Goal: Transaction & Acquisition: Obtain resource

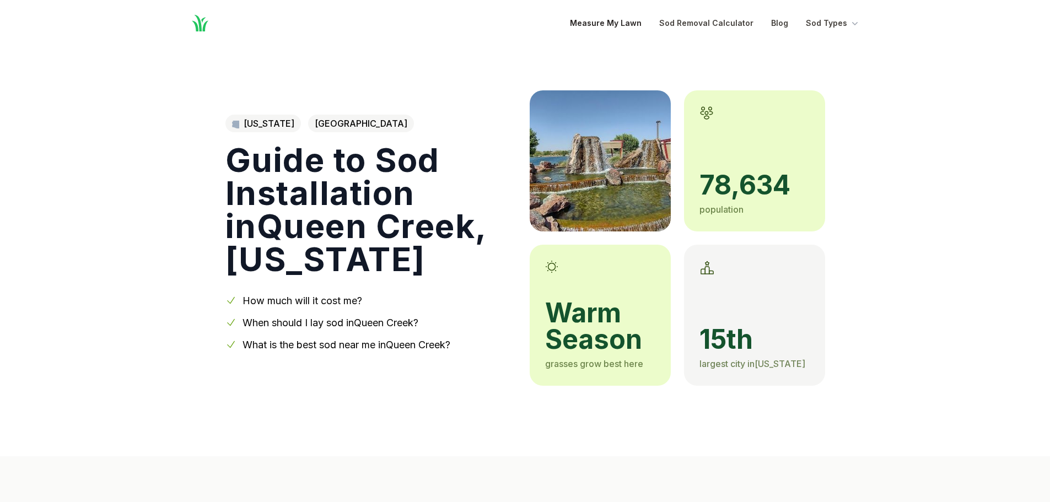
click at [631, 25] on link "Measure My Lawn" at bounding box center [606, 23] width 72 height 13
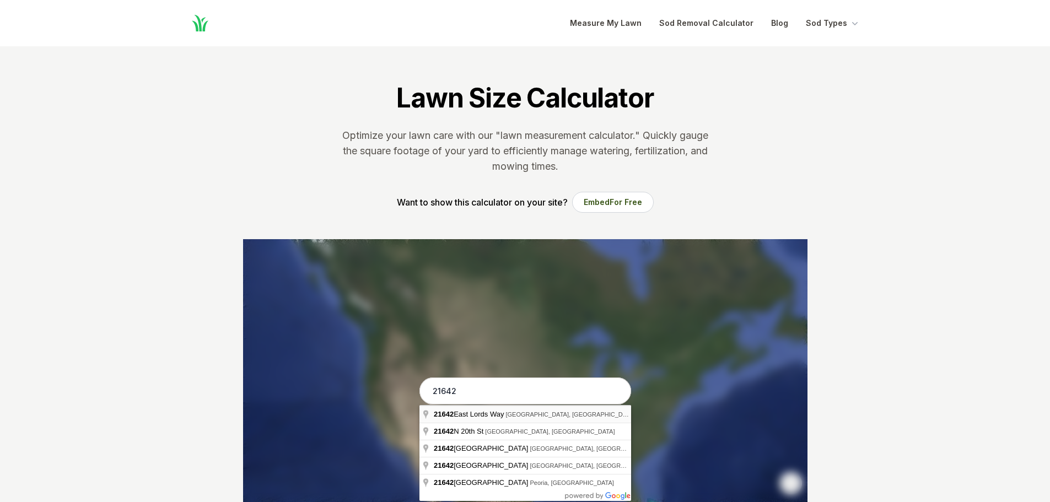
type input "[STREET_ADDRESS]"
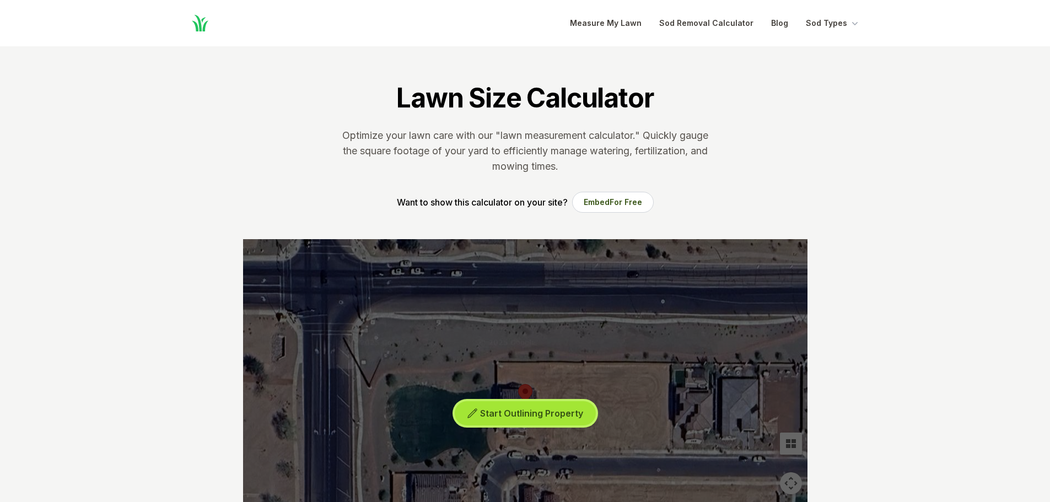
click at [532, 413] on span "Start Outlining Property" at bounding box center [531, 413] width 103 height 11
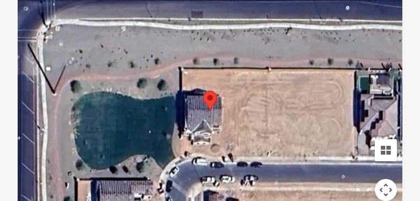
scroll to position [287, 0]
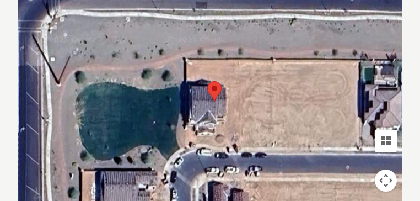
drag, startPoint x: 183, startPoint y: 101, endPoint x: 190, endPoint y: 101, distance: 7.2
click at [190, 101] on div at bounding box center [209, 101] width 367 height 331
click at [191, 101] on div at bounding box center [209, 101] width 367 height 331
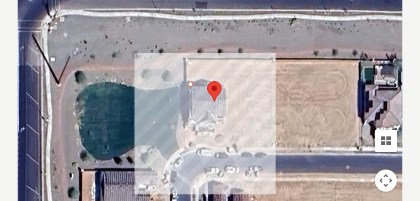
click at [200, 100] on div at bounding box center [209, 101] width 367 height 331
click at [200, 96] on div at bounding box center [209, 101] width 367 height 331
click at [209, 96] on div at bounding box center [209, 101] width 367 height 331
click at [210, 101] on div at bounding box center [209, 101] width 367 height 331
click at [226, 101] on div at bounding box center [209, 101] width 367 height 331
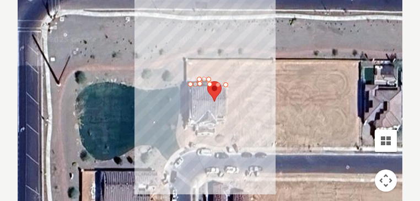
click at [226, 77] on div at bounding box center [209, 101] width 367 height 331
click at [190, 78] on div at bounding box center [209, 101] width 367 height 331
click at [189, 99] on div at bounding box center [209, 101] width 367 height 331
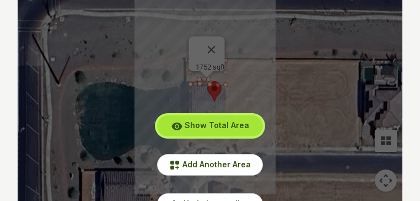
click at [208, 130] on span "Show Total Area" at bounding box center [217, 124] width 64 height 9
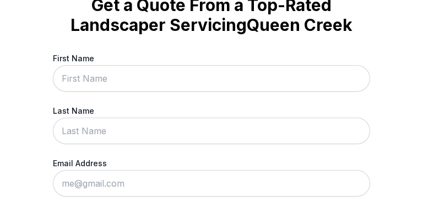
scroll to position [66, 0]
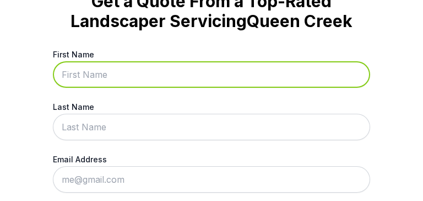
click at [126, 88] on input "First Name" at bounding box center [211, 74] width 317 height 26
type input "[PERSON_NAME]"
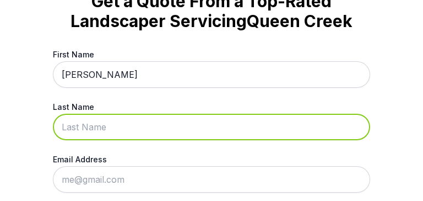
type input "[PERSON_NAME]"
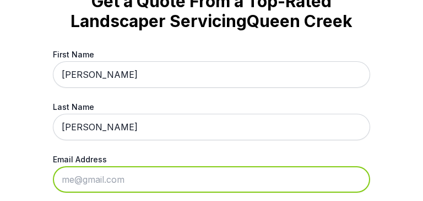
type input "[EMAIL_ADDRESS][DOMAIN_NAME]"
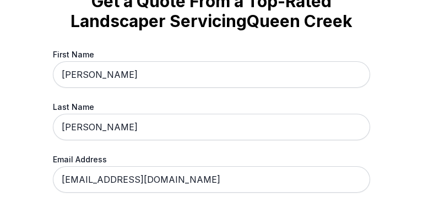
type input "[PHONE_NUMBER]"
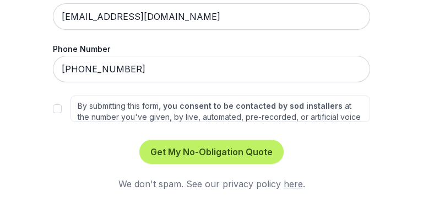
scroll to position [243, 0]
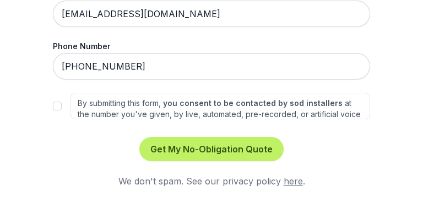
click at [64, 115] on div "By submitting this form, you consent to be contacted by sod installers at the n…" at bounding box center [211, 106] width 317 height 26
click at [53, 110] on input "By submitting this form, you consent to be contacted by sod installers at the n…" at bounding box center [57, 105] width 9 height 9
checkbox input "true"
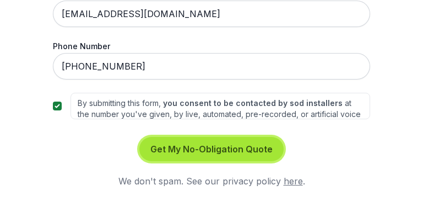
click at [195, 153] on button "Get My No-Obligation Quote" at bounding box center [211, 149] width 144 height 24
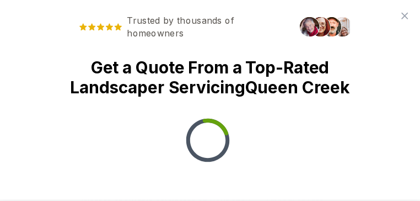
scroll to position [0, 0]
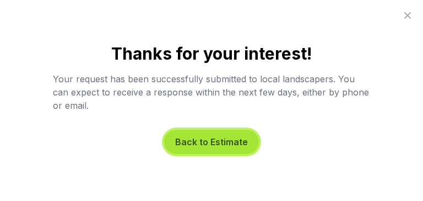
click at [196, 139] on button "Back to Estimate" at bounding box center [211, 142] width 95 height 24
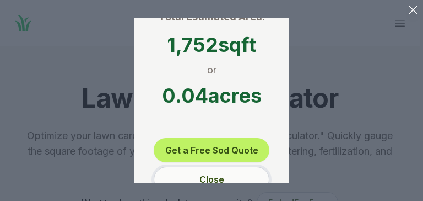
click at [209, 170] on button "Close" at bounding box center [212, 178] width 116 height 25
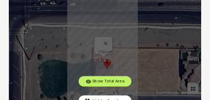
scroll to position [287, 0]
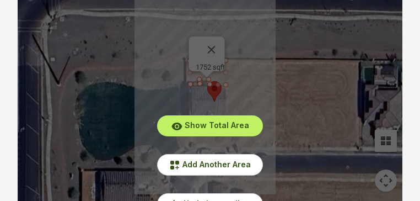
click at [217, 58] on div "Show Total Area Add Another Area Undo last outline" at bounding box center [210, 101] width 385 height 331
click at [217, 59] on div "Show Total Area Add Another Area Undo last outline" at bounding box center [210, 101] width 385 height 331
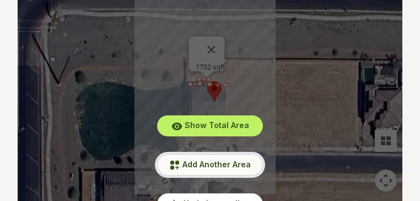
click at [209, 169] on span "Add Another Area" at bounding box center [216, 163] width 68 height 9
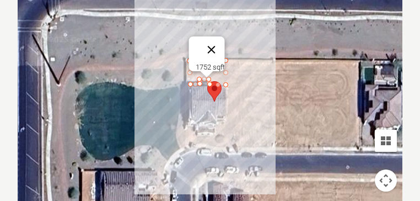
click at [220, 58] on button "Close" at bounding box center [211, 49] width 26 height 26
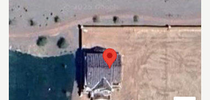
scroll to position [353, 0]
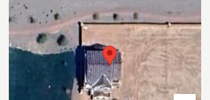
click at [82, 46] on div at bounding box center [105, 66] width 192 height 331
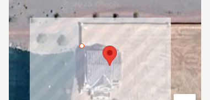
click at [85, 46] on div at bounding box center [105, 66] width 192 height 331
click at [84, 29] on div at bounding box center [105, 66] width 192 height 331
click at [115, 28] on div at bounding box center [105, 66] width 192 height 331
click at [116, 48] on div at bounding box center [105, 66] width 192 height 331
click at [120, 47] on div at bounding box center [105, 66] width 192 height 331
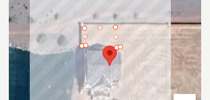
click at [119, 25] on div at bounding box center [105, 66] width 192 height 331
click at [81, 24] on div at bounding box center [105, 66] width 192 height 331
click at [81, 46] on div at bounding box center [105, 66] width 192 height 331
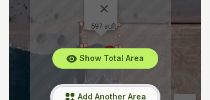
click at [112, 91] on button "Add Another Area" at bounding box center [105, 97] width 106 height 21
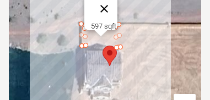
click at [110, 2] on button "Close" at bounding box center [104, 9] width 26 height 26
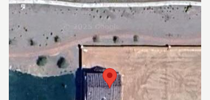
scroll to position [342, 0]
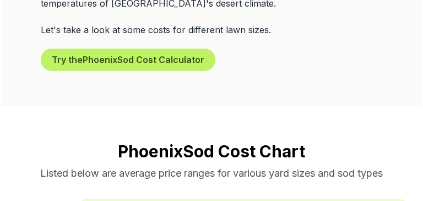
scroll to position [728, 0]
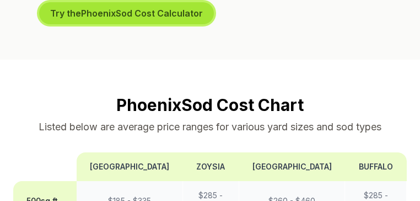
click at [153, 24] on button "Try the Phoenix Sod Cost Calculator" at bounding box center [126, 13] width 175 height 22
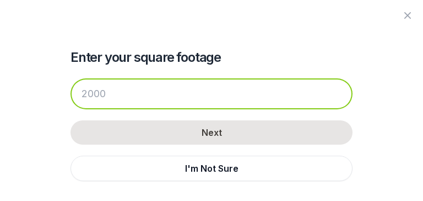
click at [201, 95] on input "number" at bounding box center [212, 93] width 282 height 31
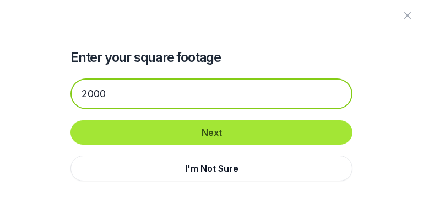
type input "2000"
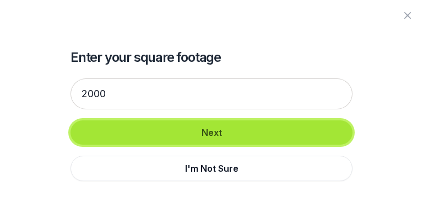
click at [224, 131] on button "Next" at bounding box center [212, 132] width 282 height 24
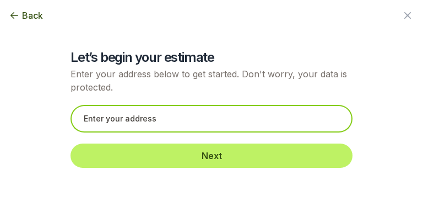
click at [225, 126] on input "text" at bounding box center [212, 119] width 282 height 28
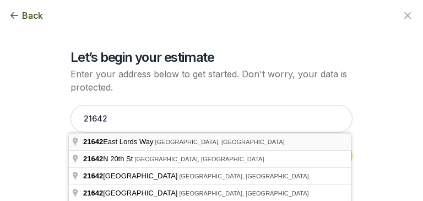
type input "[STREET_ADDRESS]"
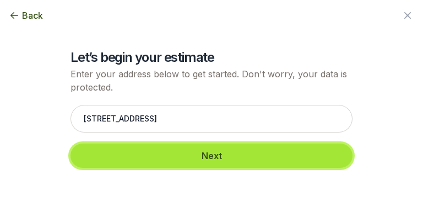
click at [219, 153] on button "Next" at bounding box center [212, 155] width 282 height 24
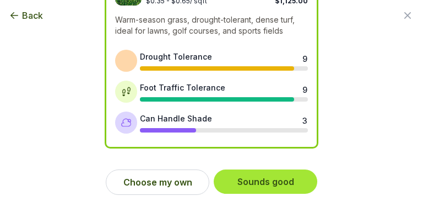
scroll to position [148, 0]
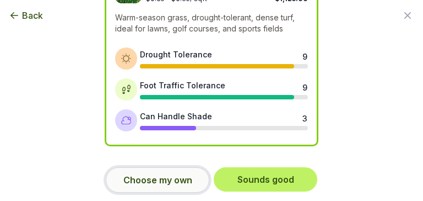
click at [169, 181] on button "Choose my own" at bounding box center [158, 179] width 104 height 25
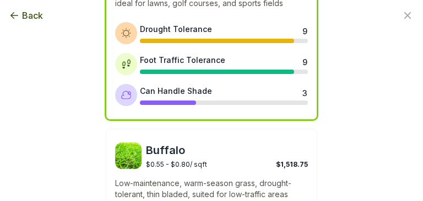
scroll to position [63, 0]
